Goal: Task Accomplishment & Management: Manage account settings

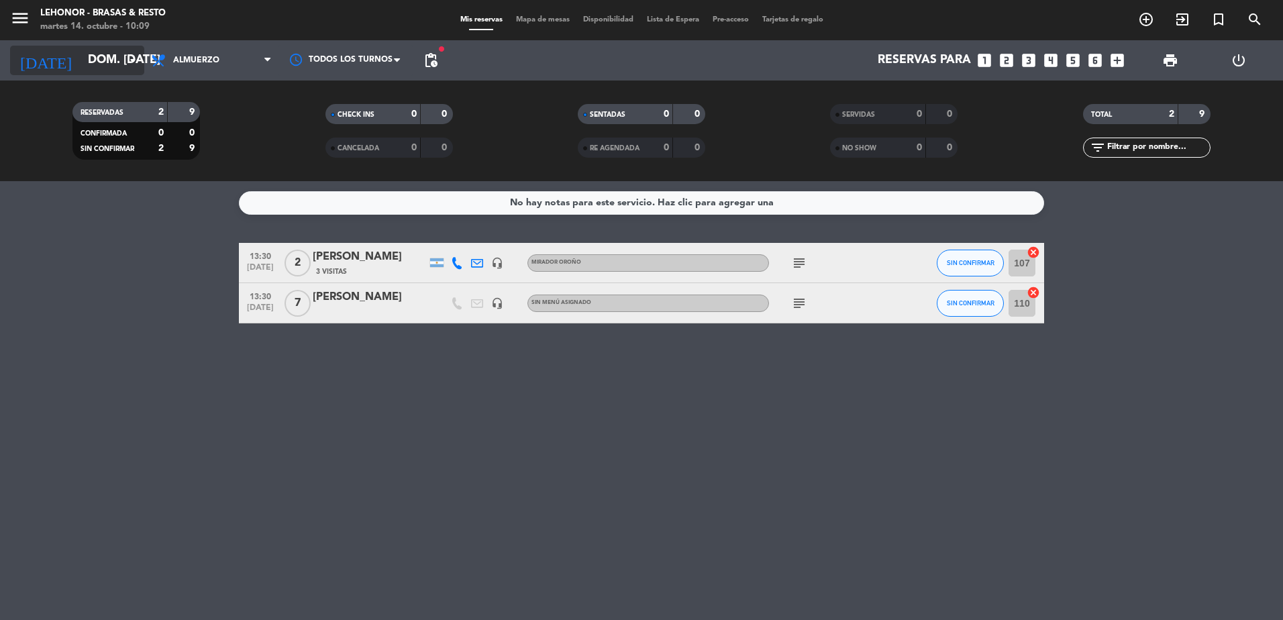
click at [131, 56] on icon "arrow_drop_down" at bounding box center [133, 60] width 16 height 16
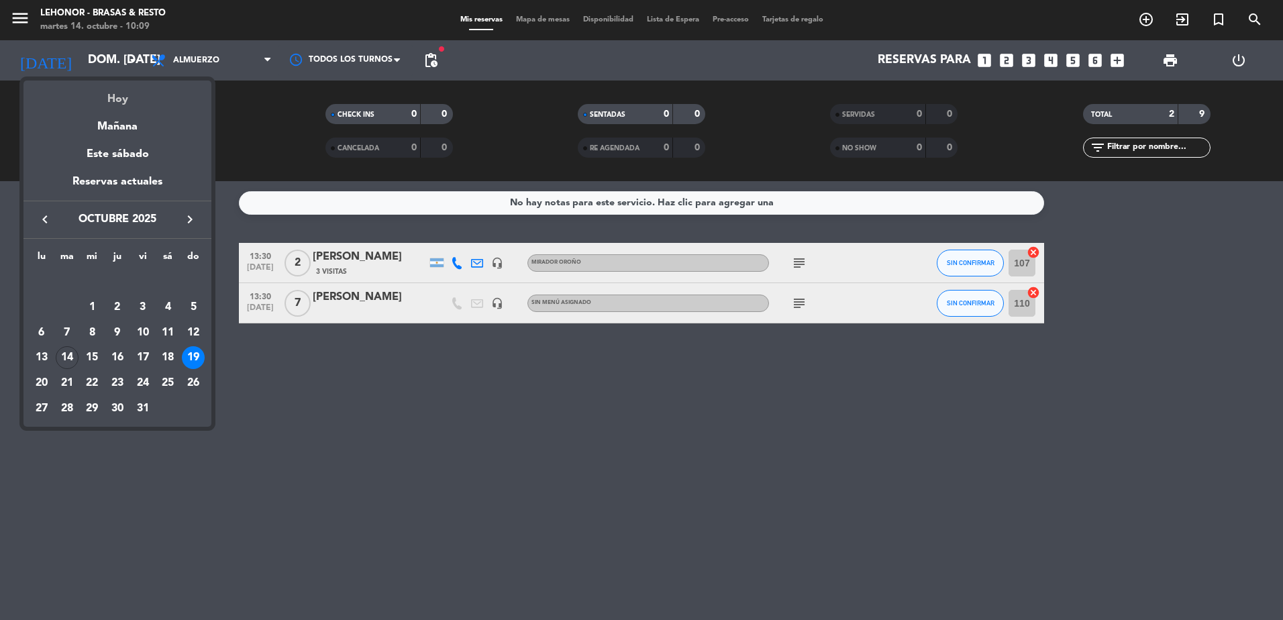
click at [129, 92] on div "Hoy" at bounding box center [117, 95] width 188 height 28
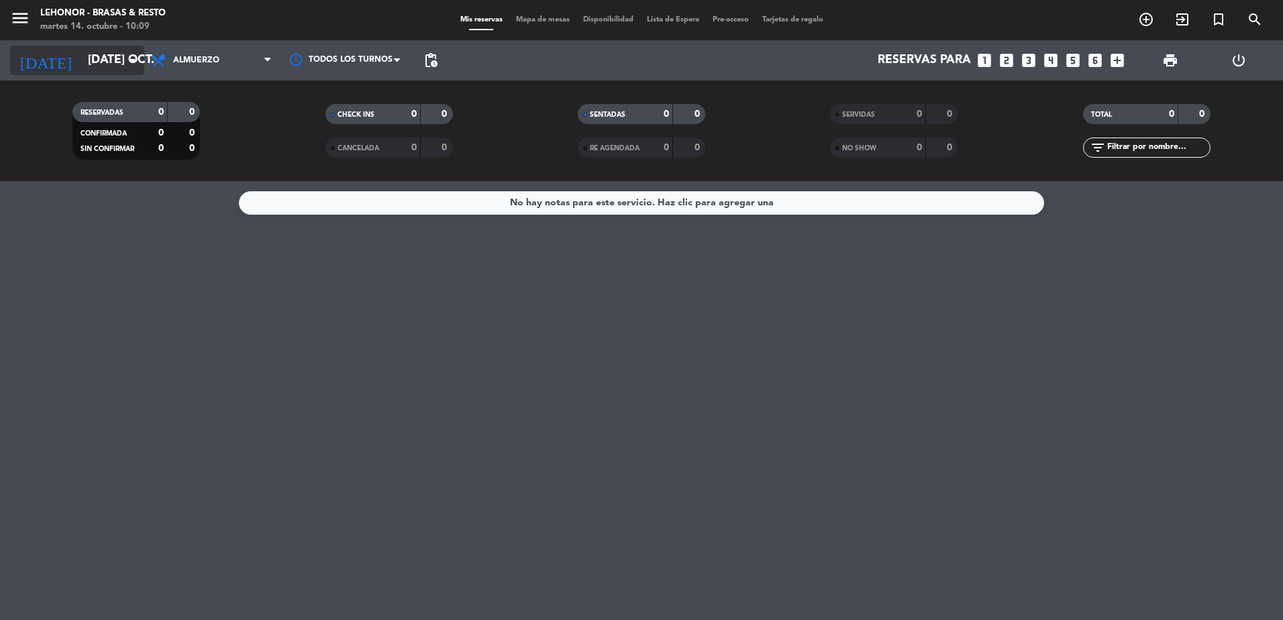
click at [133, 63] on icon "arrow_drop_down" at bounding box center [133, 60] width 16 height 16
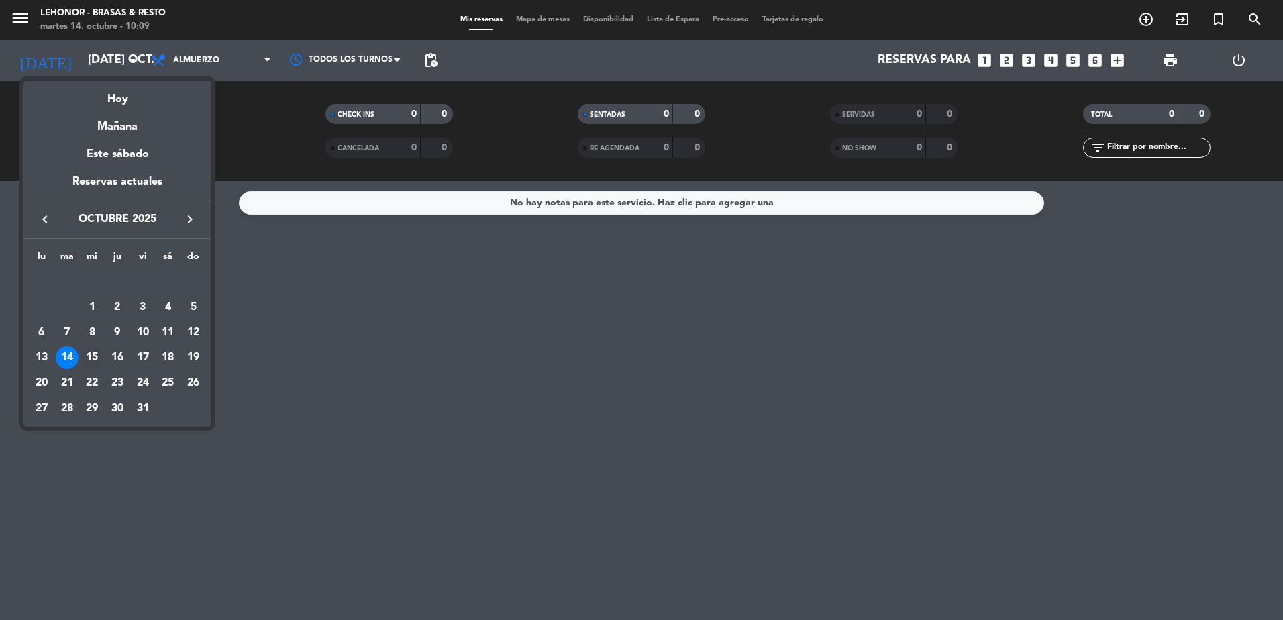
click at [93, 353] on div "15" at bounding box center [92, 357] width 23 height 23
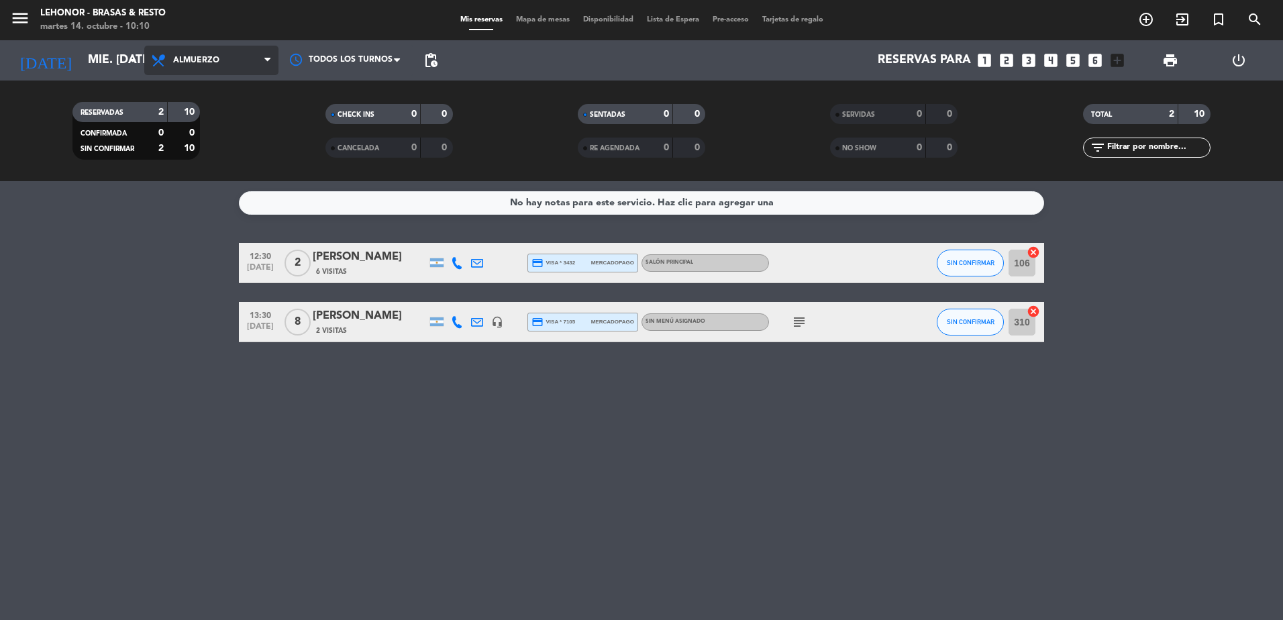
click at [240, 64] on span "Almuerzo" at bounding box center [211, 61] width 134 height 30
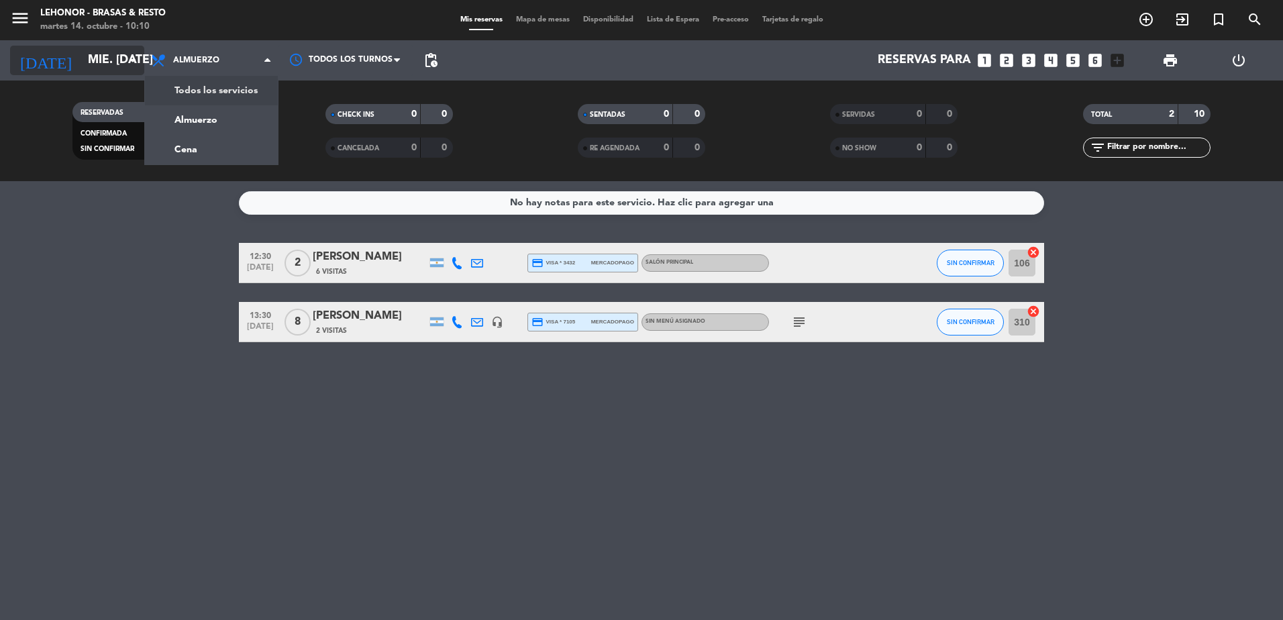
click at [95, 56] on input "mié. [DATE]" at bounding box center [159, 60] width 156 height 27
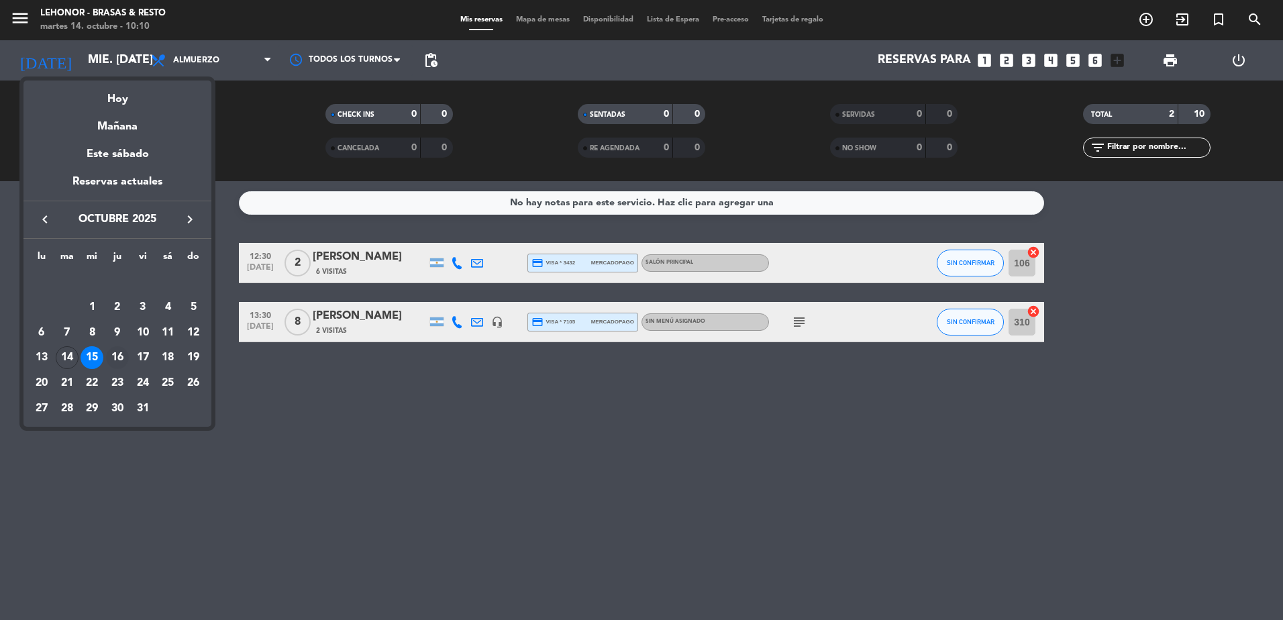
click at [120, 353] on div "16" at bounding box center [117, 357] width 23 height 23
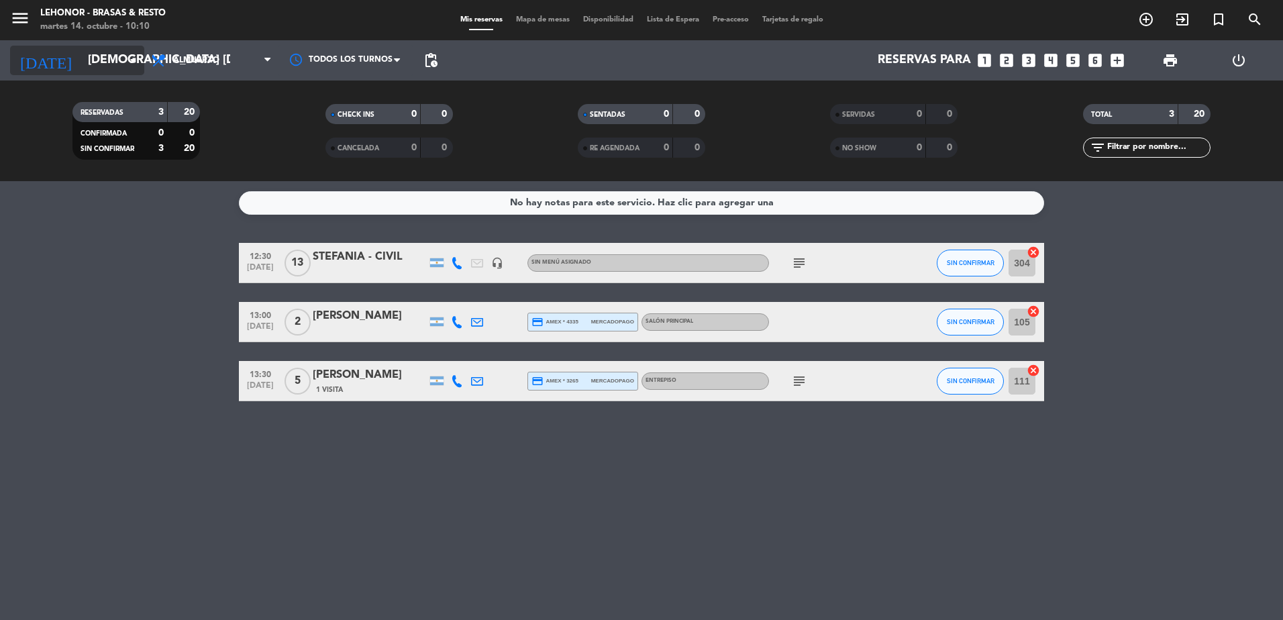
click at [124, 59] on input "[DEMOGRAPHIC_DATA] [DATE]" at bounding box center [159, 60] width 156 height 27
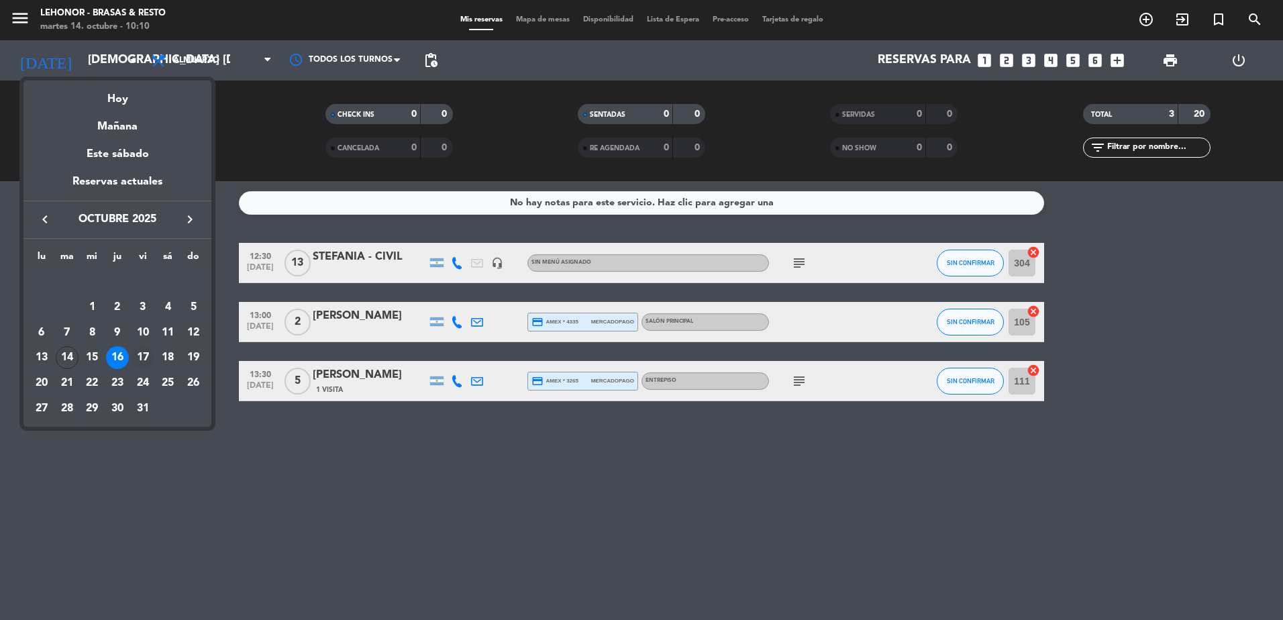
click at [142, 355] on div "17" at bounding box center [143, 357] width 23 height 23
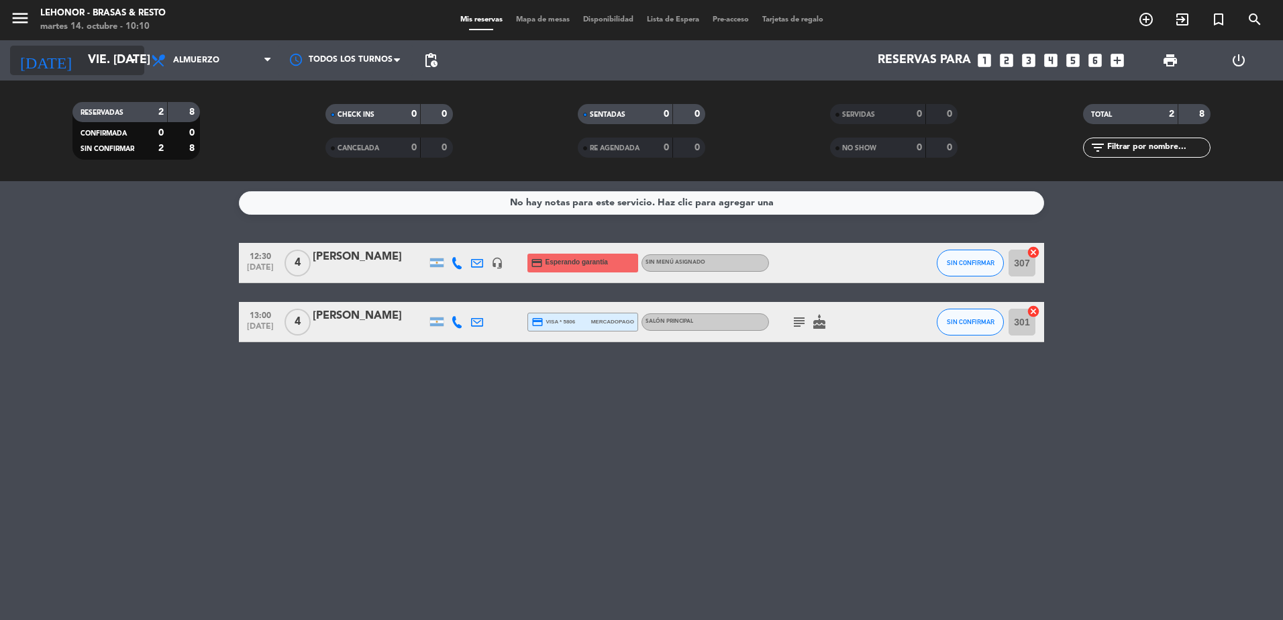
click at [128, 61] on icon "arrow_drop_down" at bounding box center [133, 60] width 16 height 16
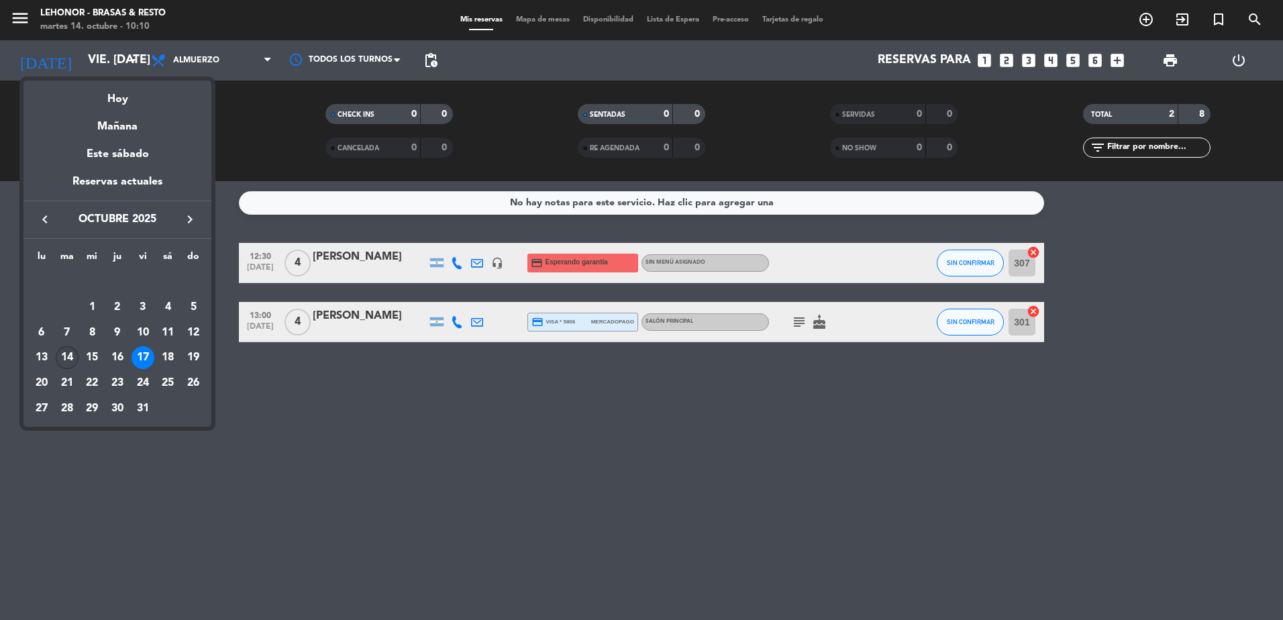
click at [60, 357] on div "14" at bounding box center [67, 357] width 23 height 23
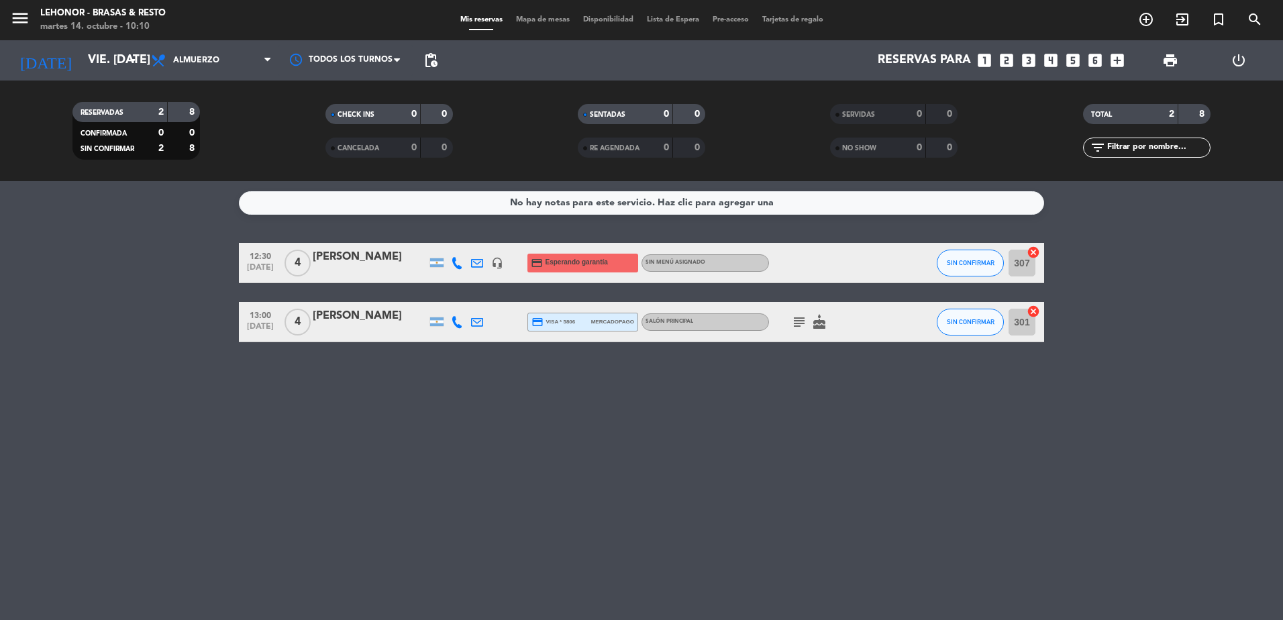
type input "[DATE] oct."
